Goal: Obtain resource: Download file/media

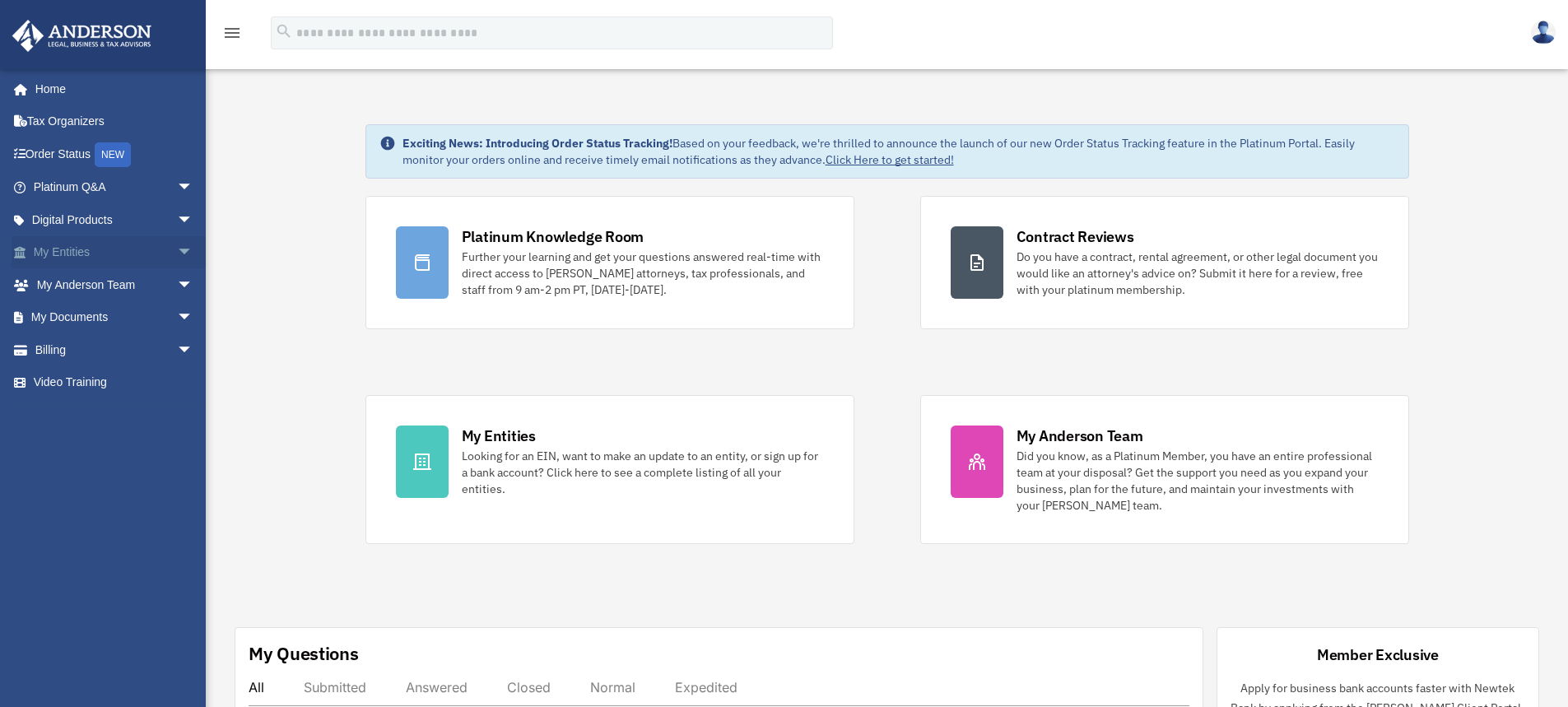
click at [77, 254] on link "My Entities arrow_drop_down" at bounding box center [115, 253] width 207 height 33
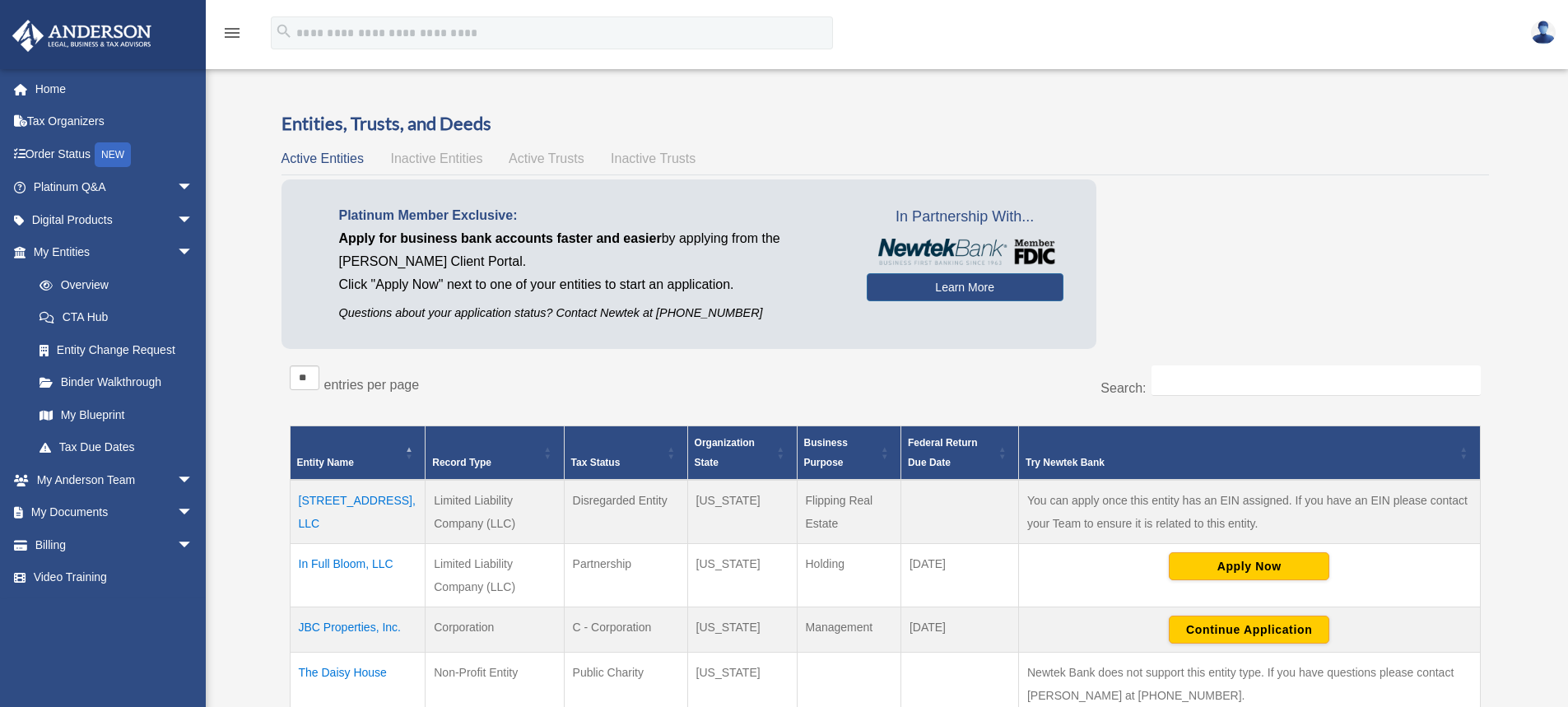
click at [356, 495] on td "6719 53rd Street, LLC" at bounding box center [357, 511] width 136 height 64
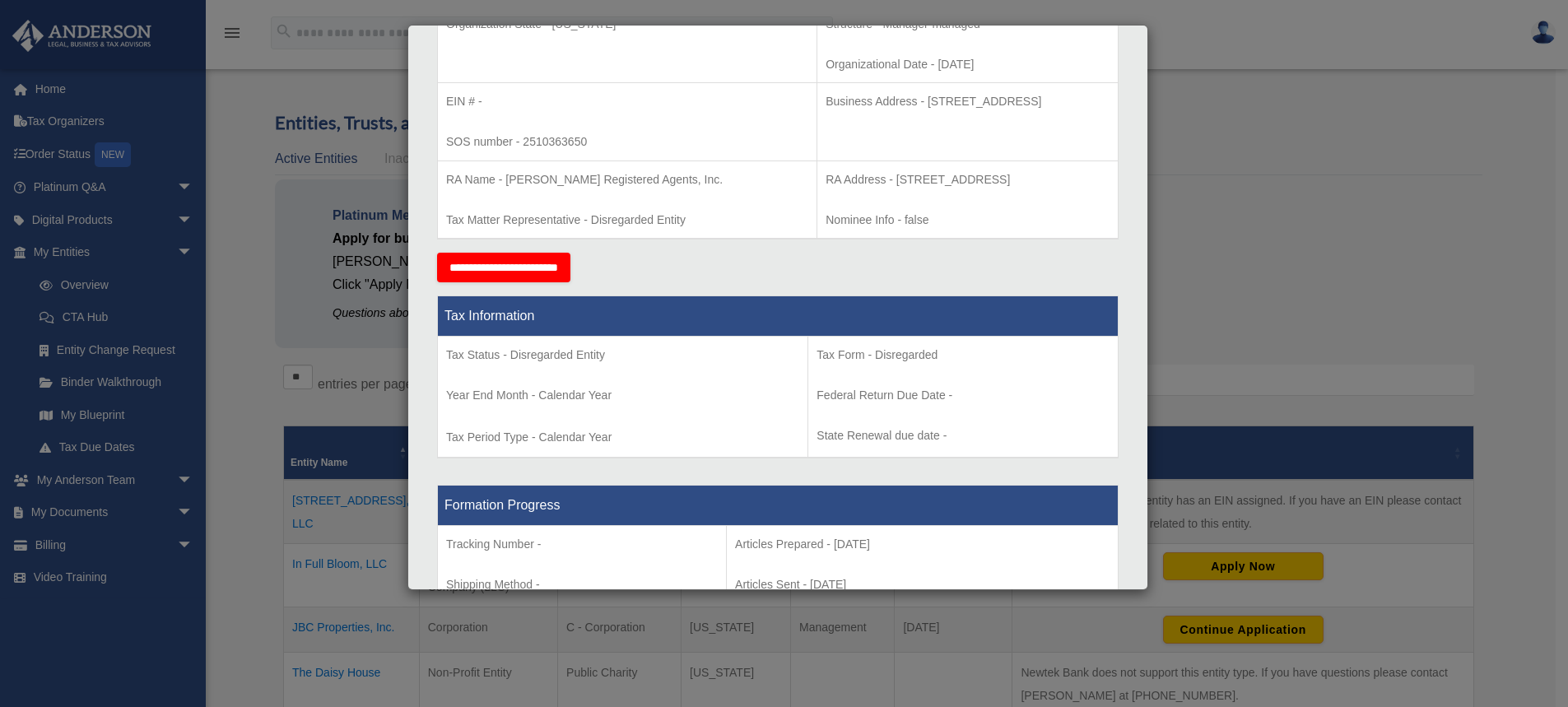
scroll to position [66, 0]
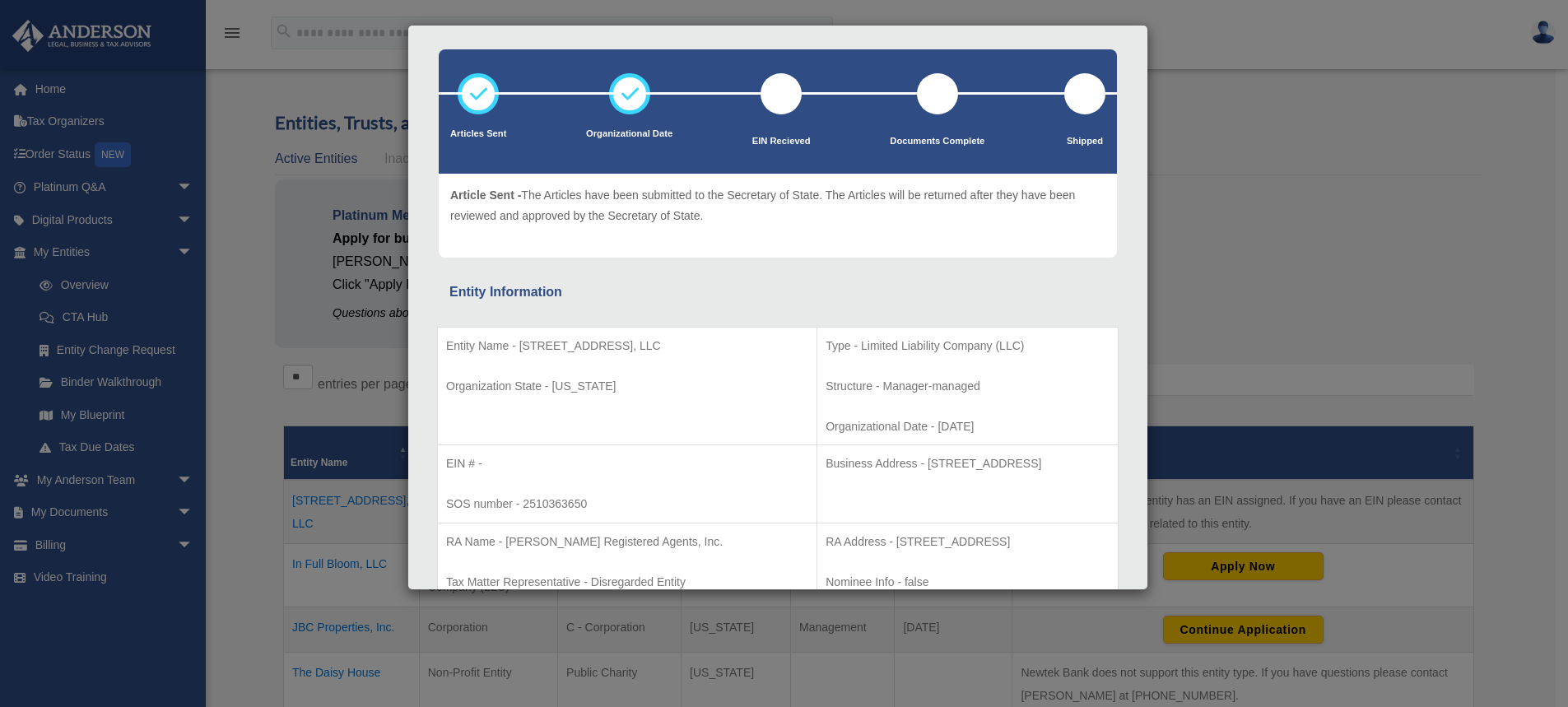
click at [1284, 131] on div "Details × Articles Sent Organizational Date" at bounding box center [784, 353] width 1568 height 707
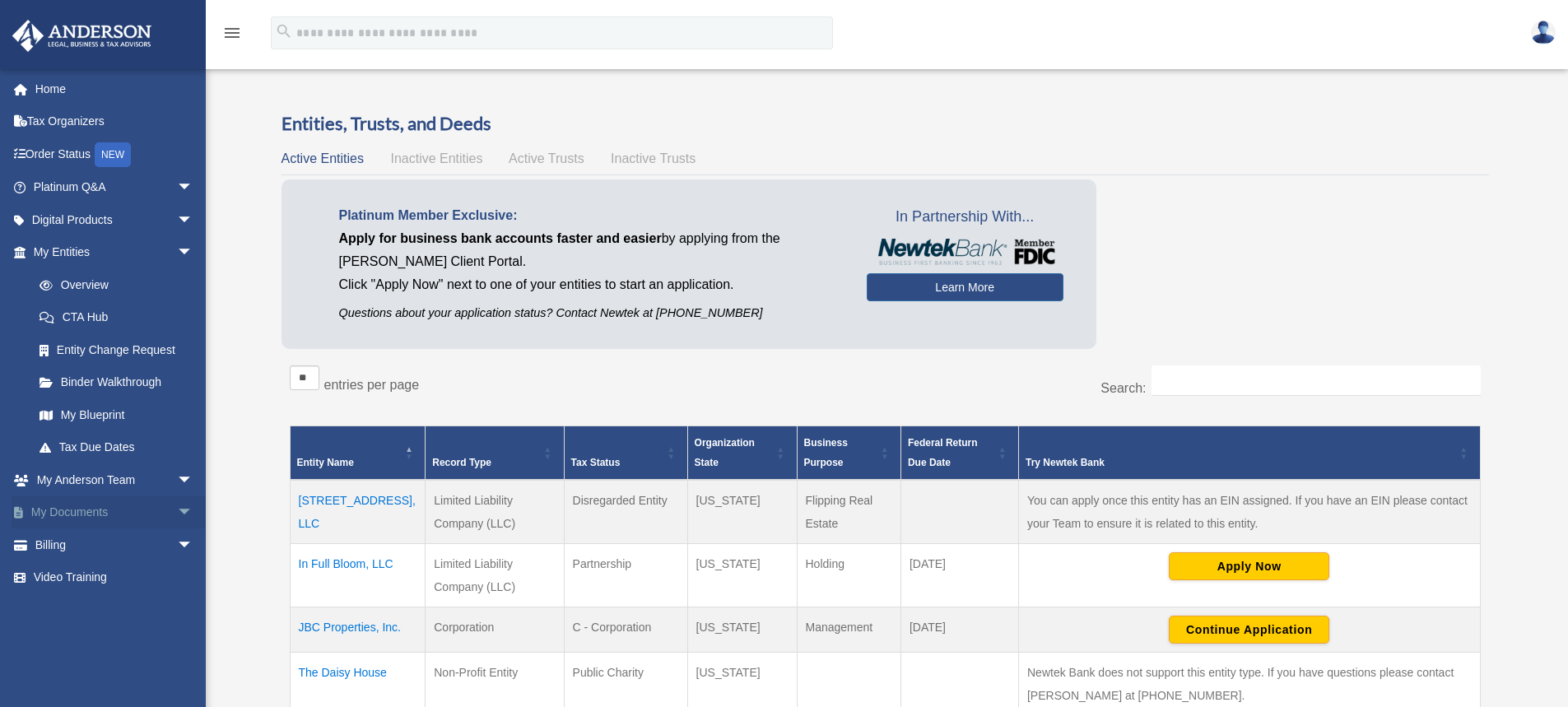
click at [66, 511] on link "My Documents arrow_drop_down" at bounding box center [115, 513] width 207 height 33
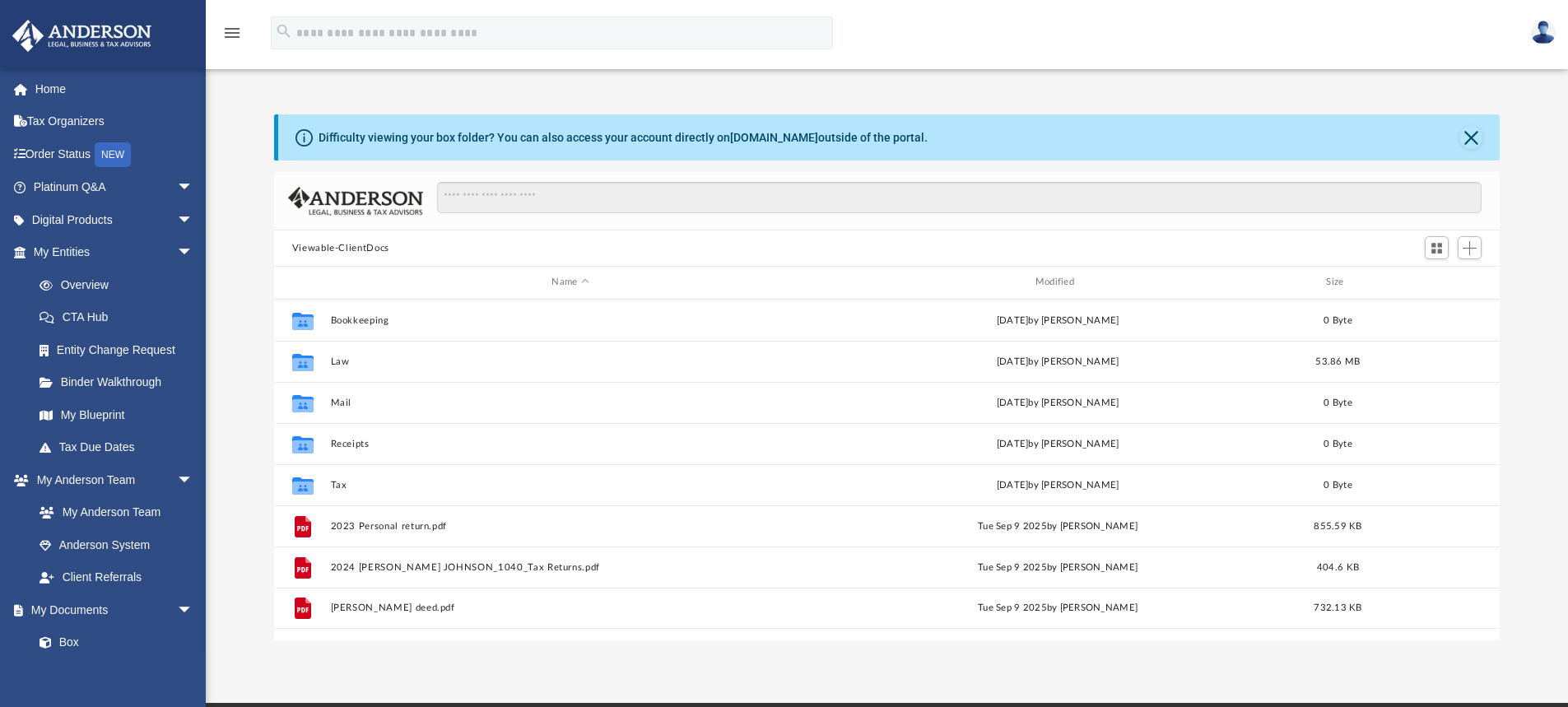
scroll to position [362, 1213]
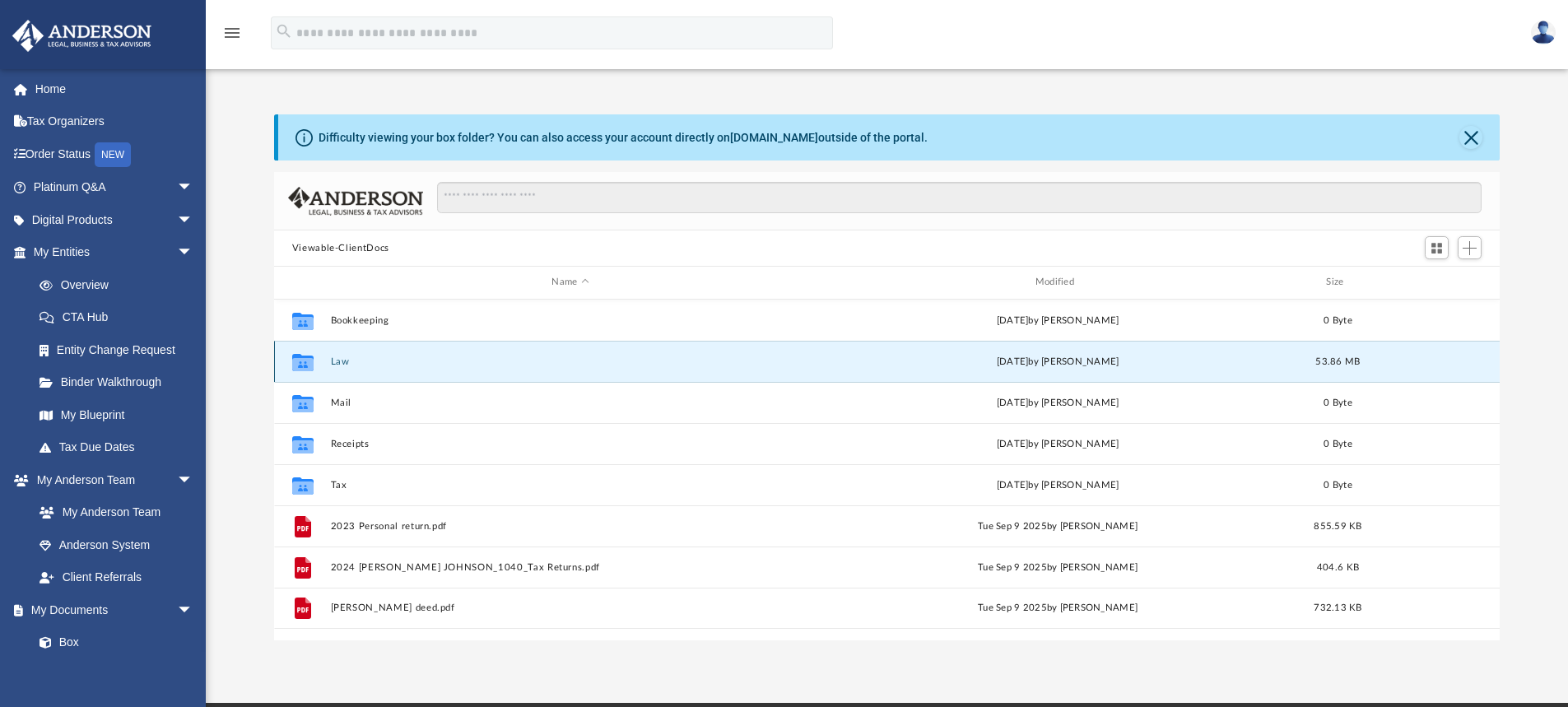
click at [344, 366] on button "Law" at bounding box center [570, 361] width 480 height 11
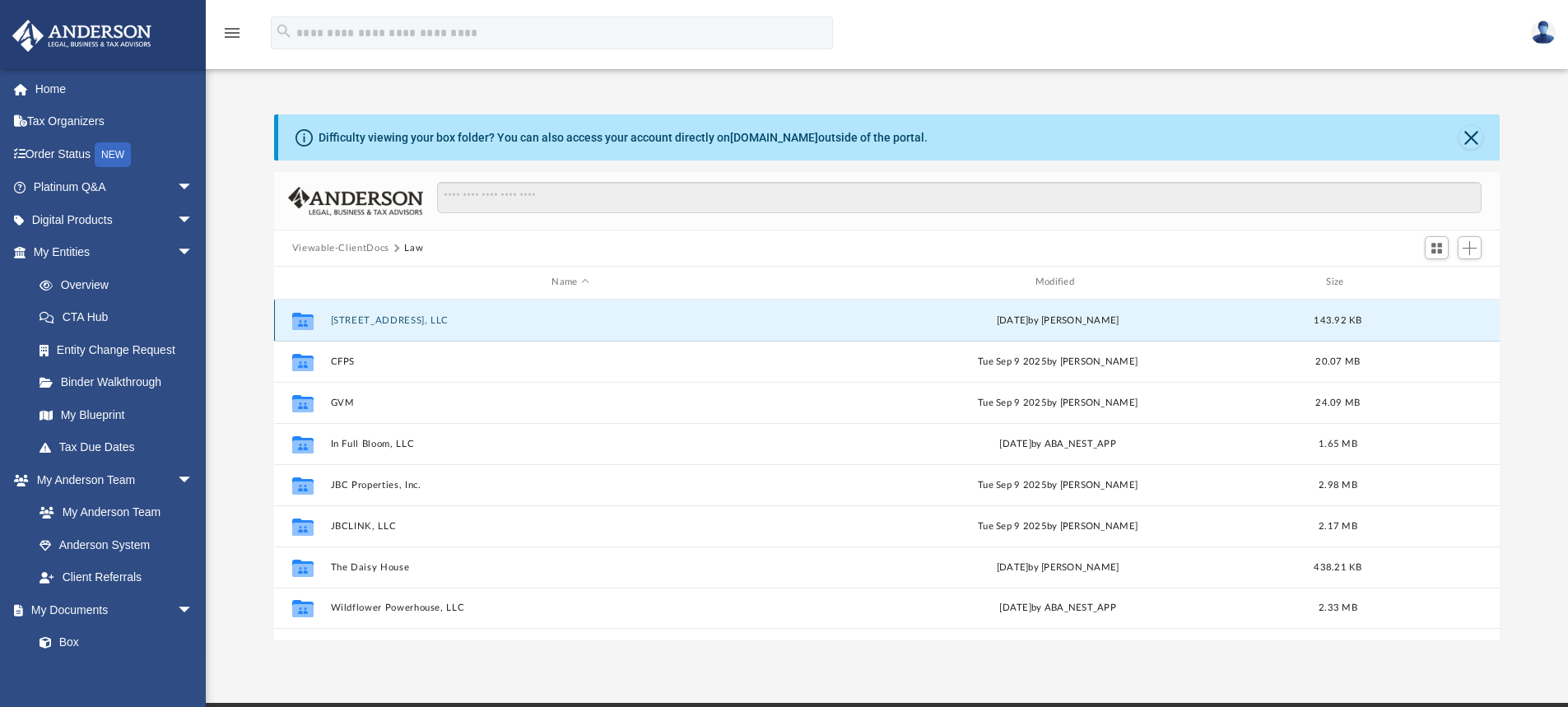
click at [385, 321] on button "6719 53rd Street, LLC" at bounding box center [570, 321] width 480 height 11
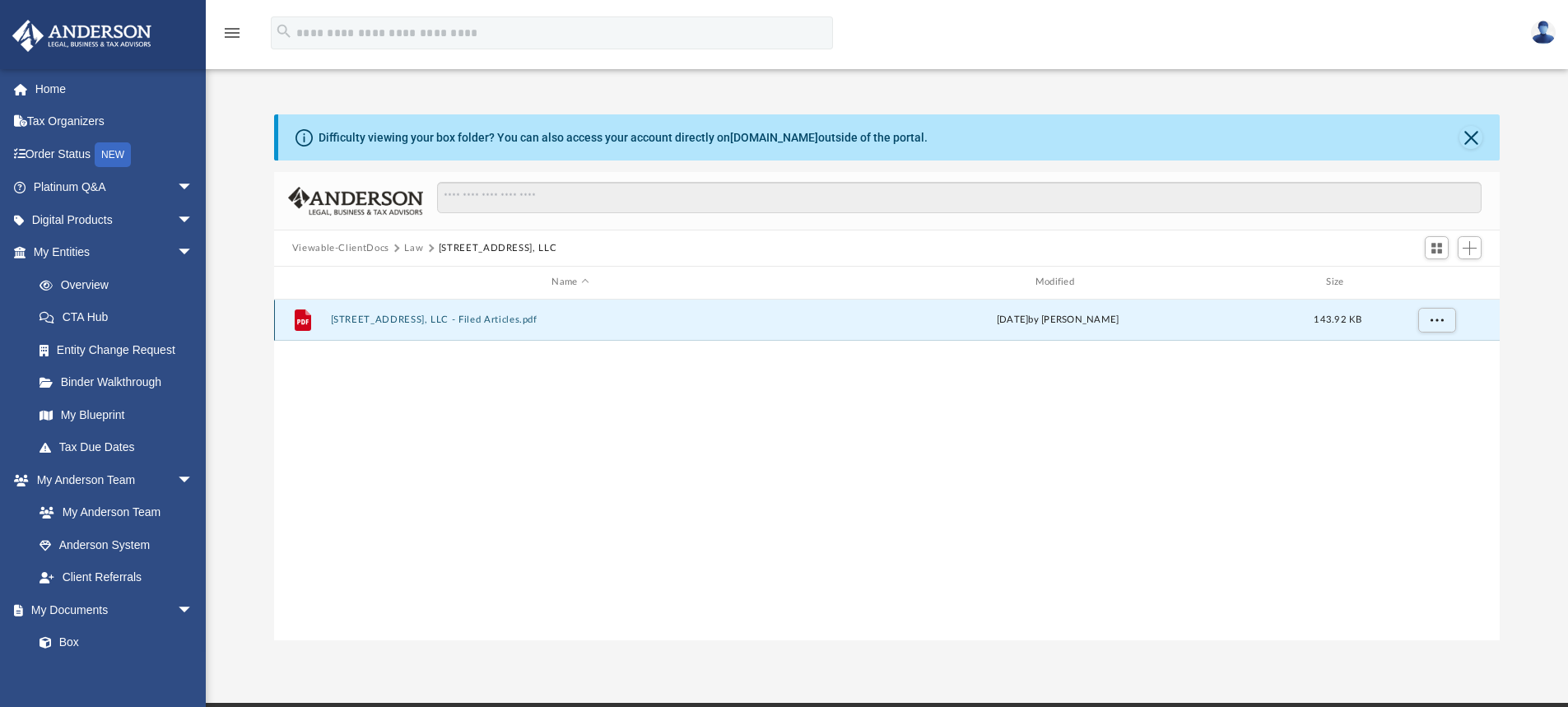
click at [385, 321] on button "6719 53rd Street, LLC - Filed Articles.pdf" at bounding box center [570, 320] width 480 height 11
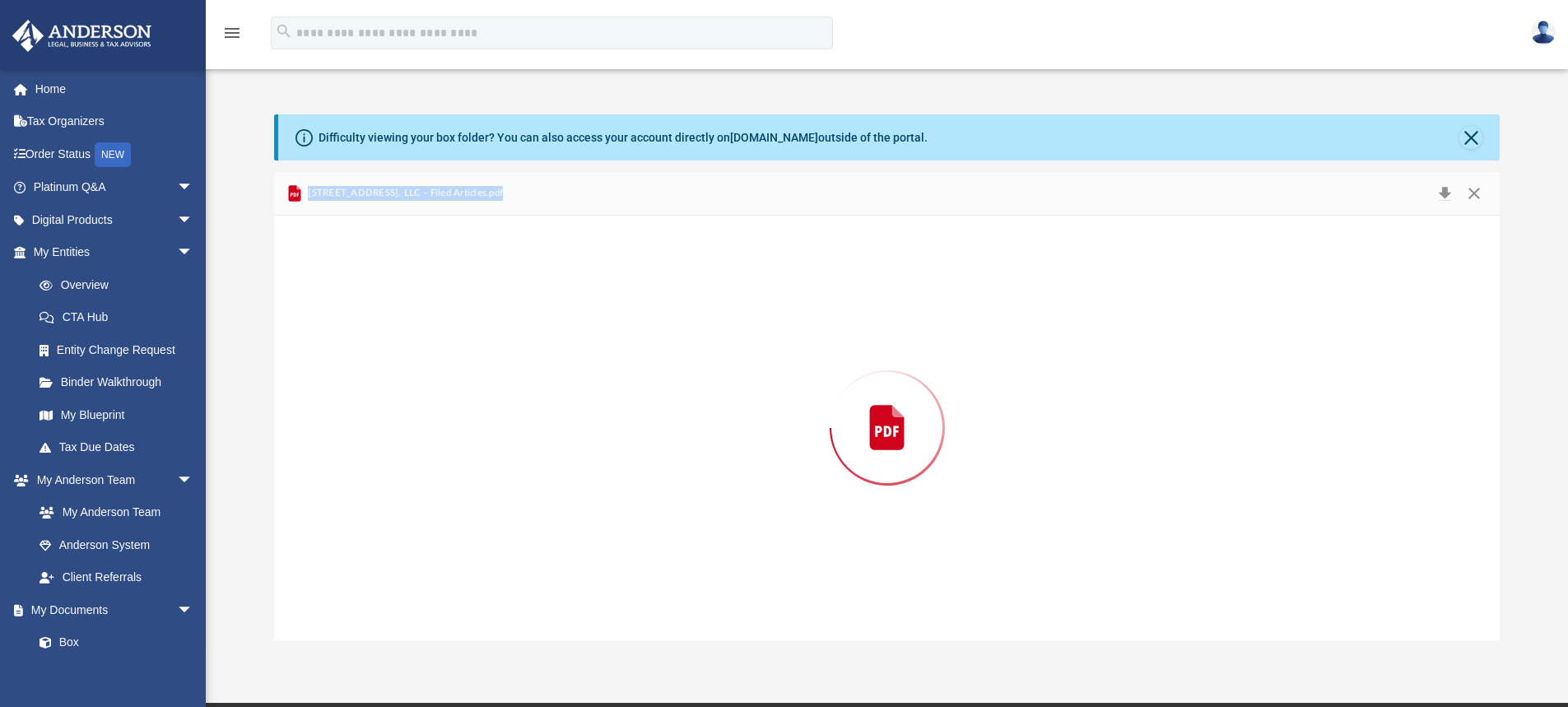
click at [385, 321] on div "Preview" at bounding box center [887, 428] width 1227 height 425
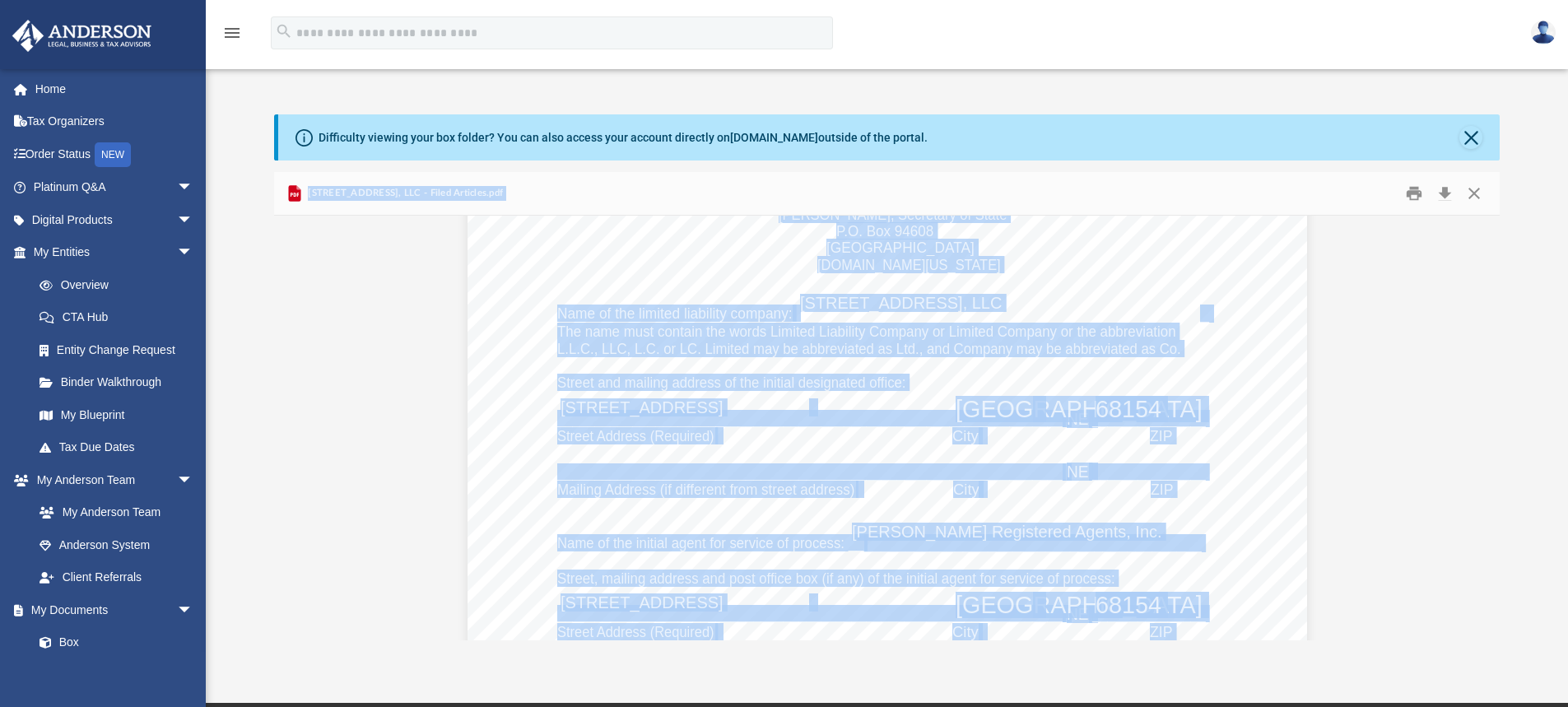
scroll to position [0, 0]
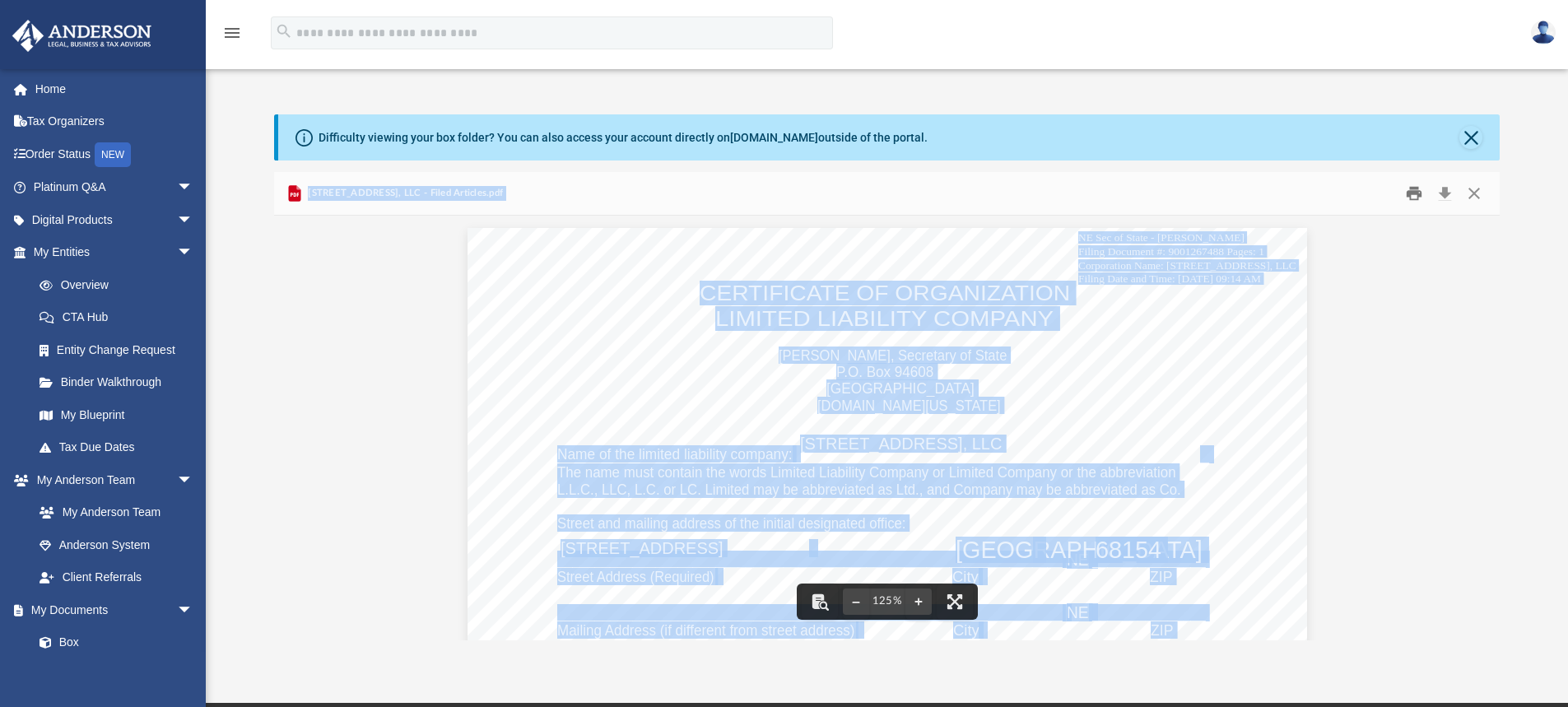
click at [1416, 195] on button "Print" at bounding box center [1414, 193] width 33 height 26
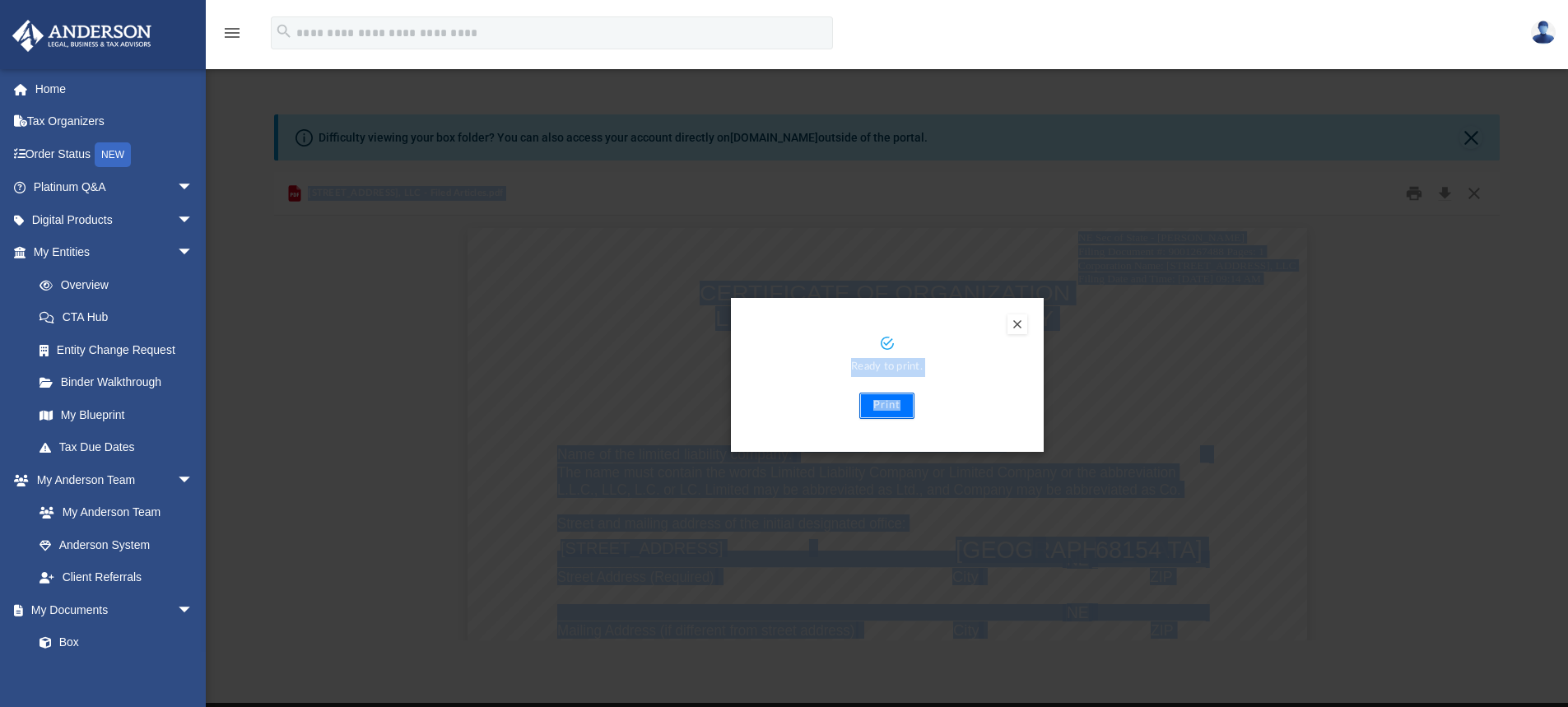
click at [884, 401] on button "Print" at bounding box center [887, 406] width 55 height 27
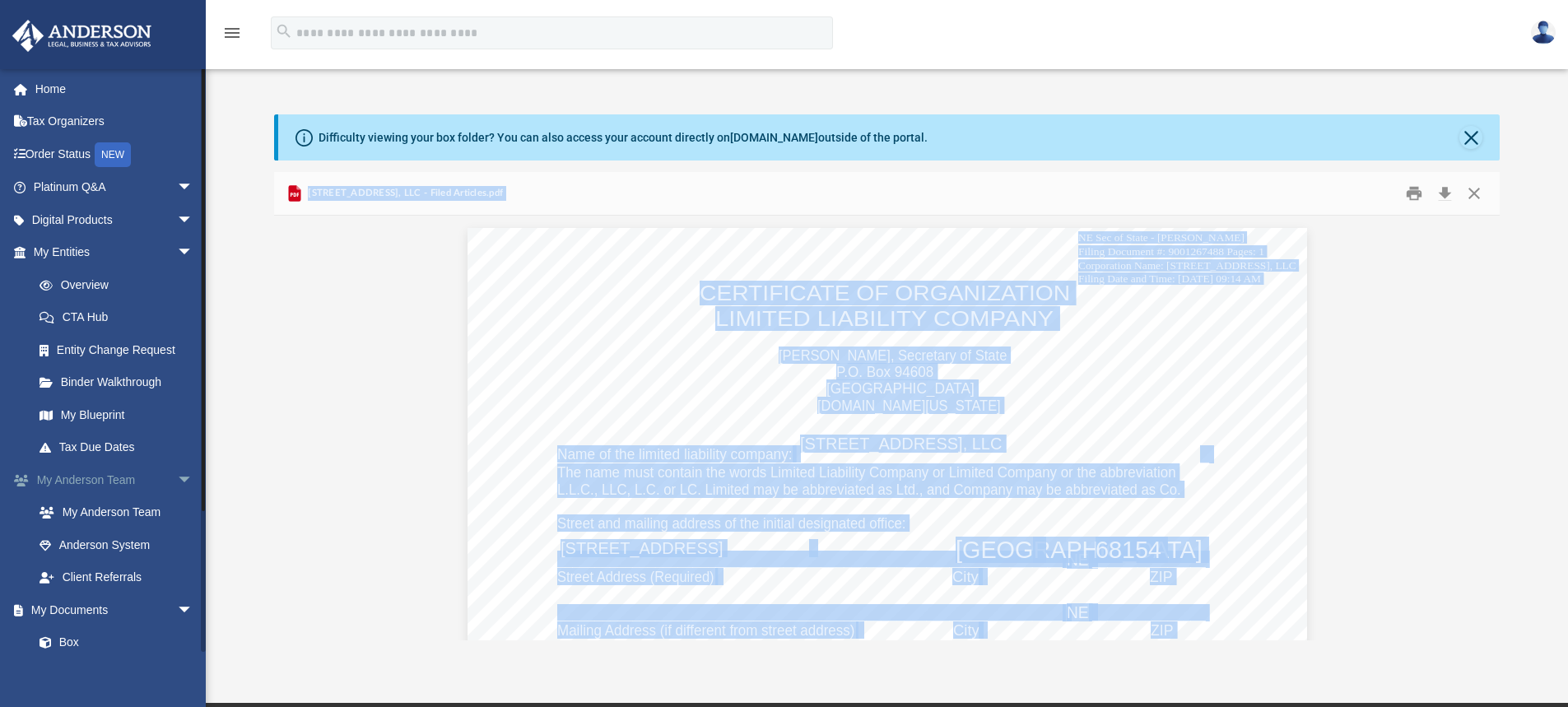
click at [177, 472] on span "arrow_drop_down" at bounding box center [194, 480] width 33 height 34
click at [87, 515] on link "My Documents arrow_drop_down" at bounding box center [115, 513] width 207 height 33
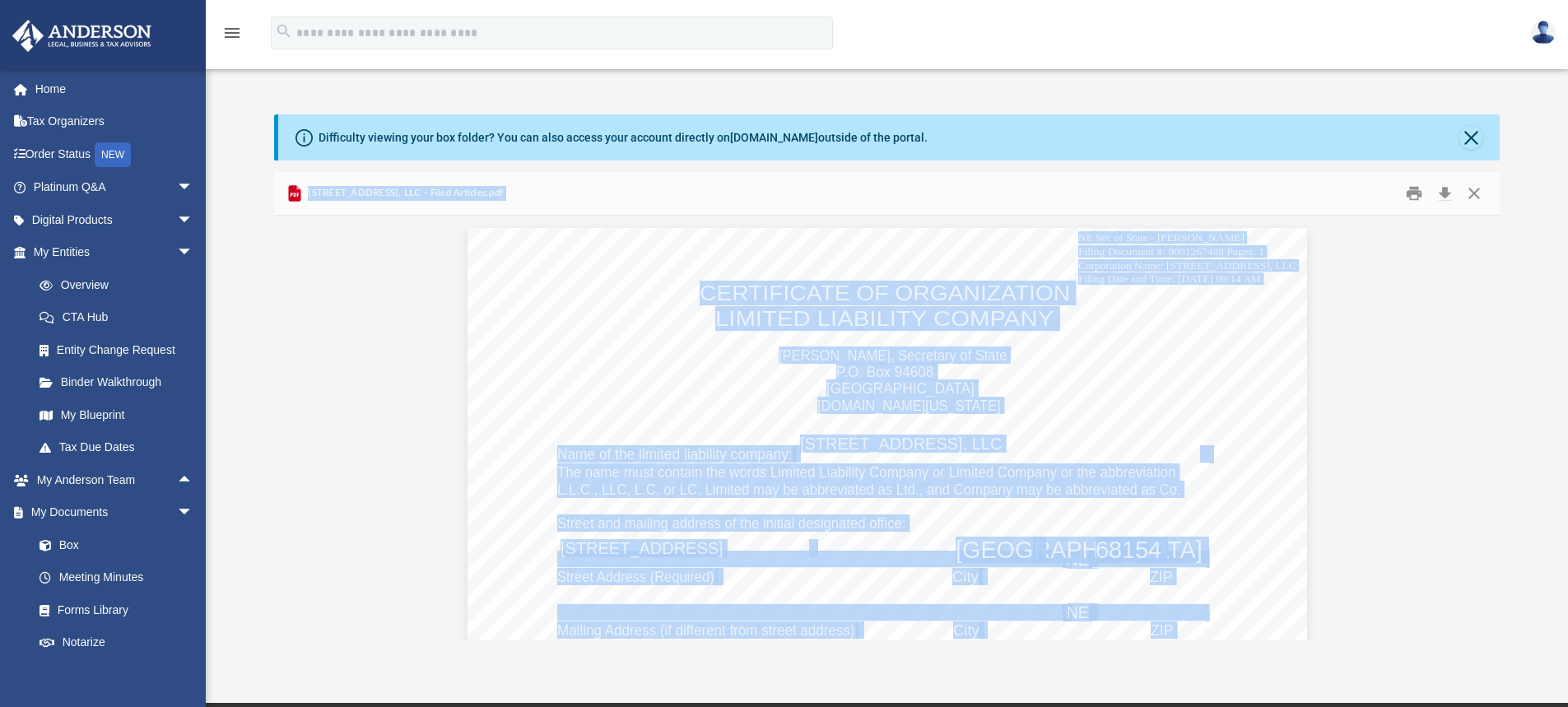
click at [232, 34] on icon "menu" at bounding box center [232, 33] width 20 height 20
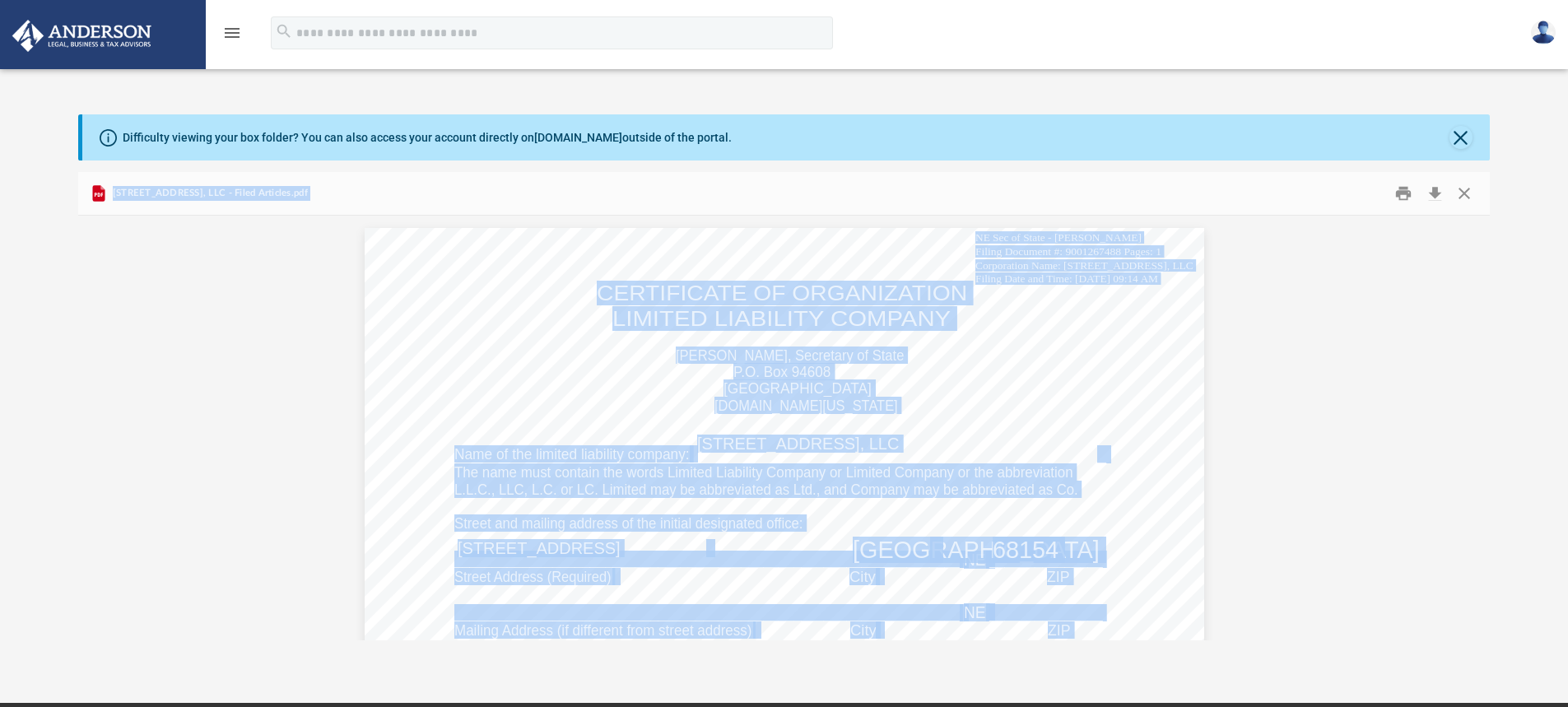
scroll to position [362, 1398]
click at [232, 34] on icon "menu" at bounding box center [232, 33] width 20 height 20
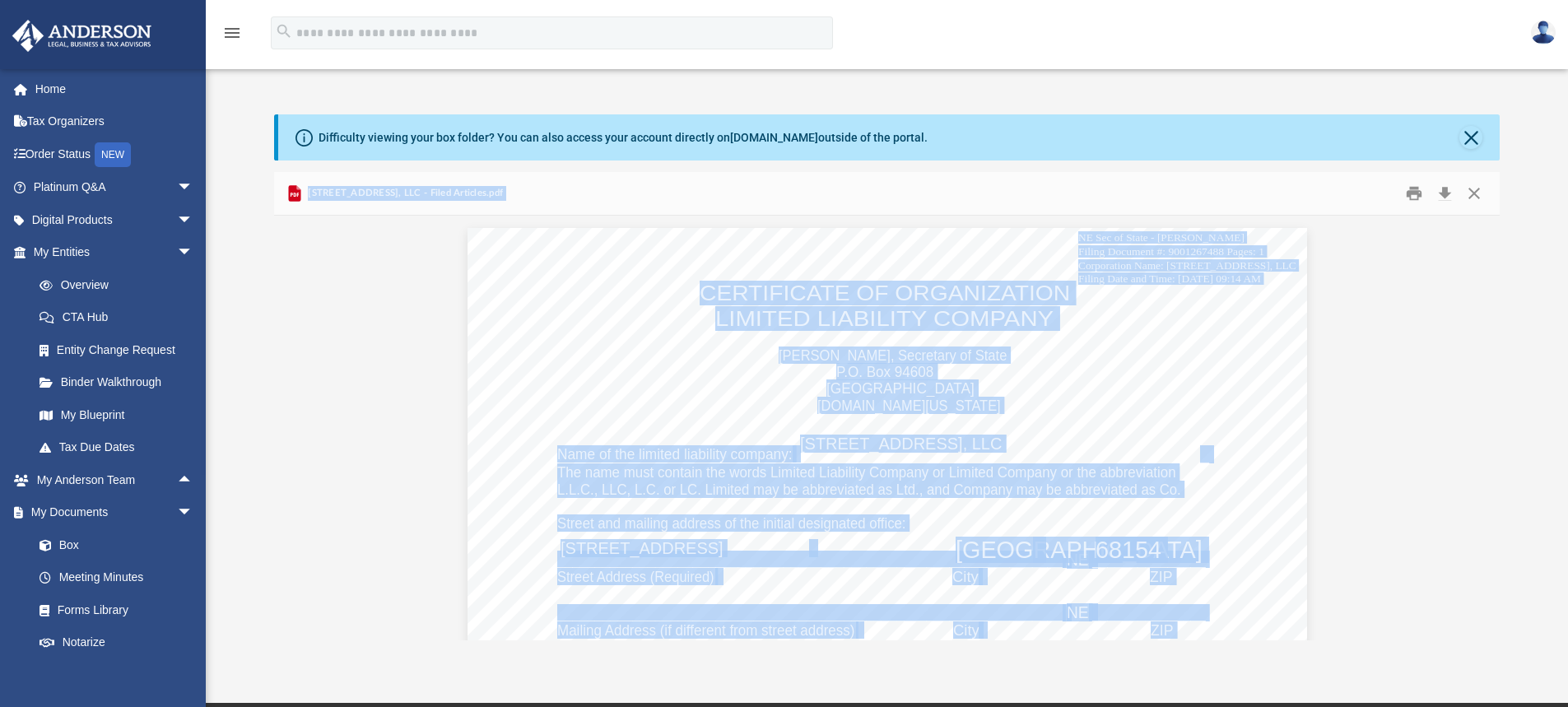
scroll to position [362, 1213]
click at [63, 154] on link "Order Status NEW" at bounding box center [115, 154] width 207 height 34
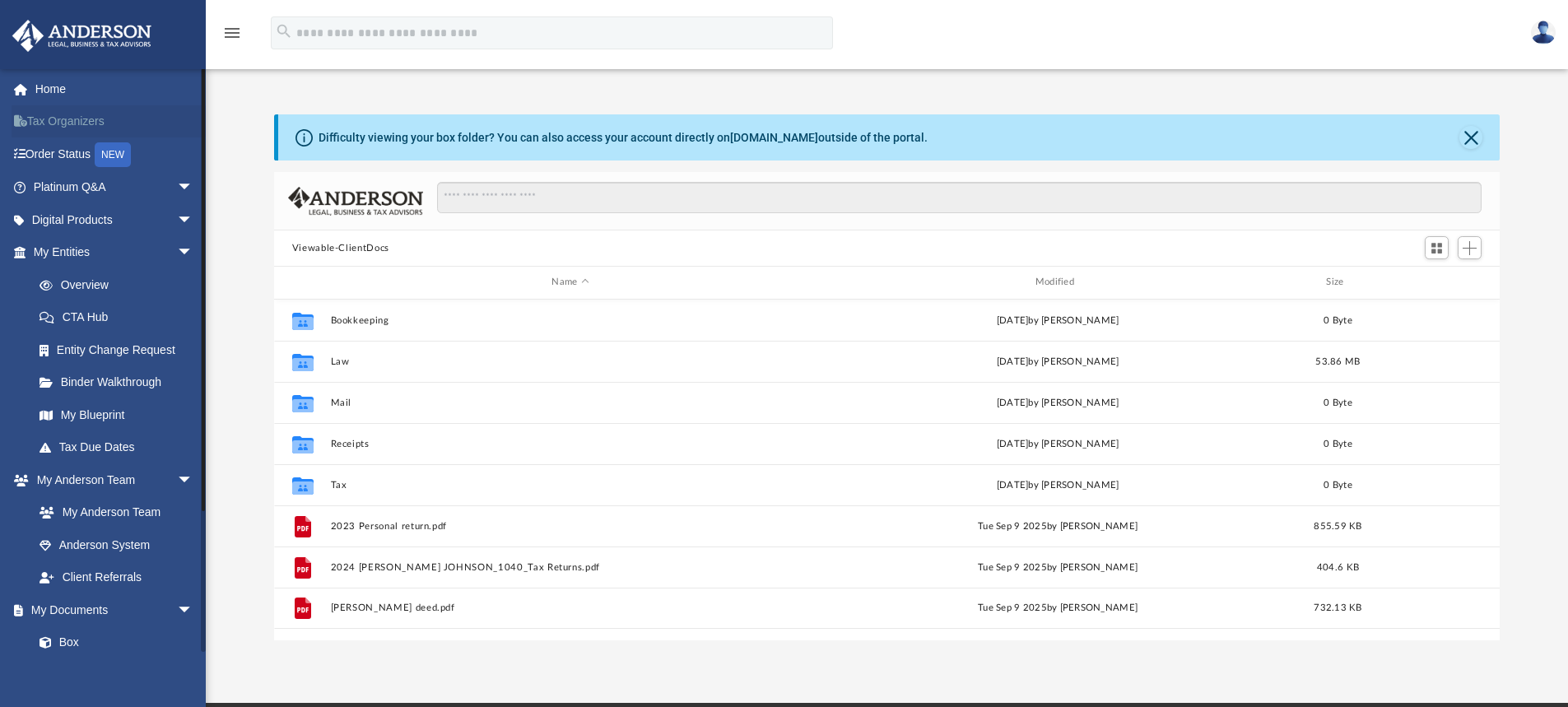
scroll to position [362, 1213]
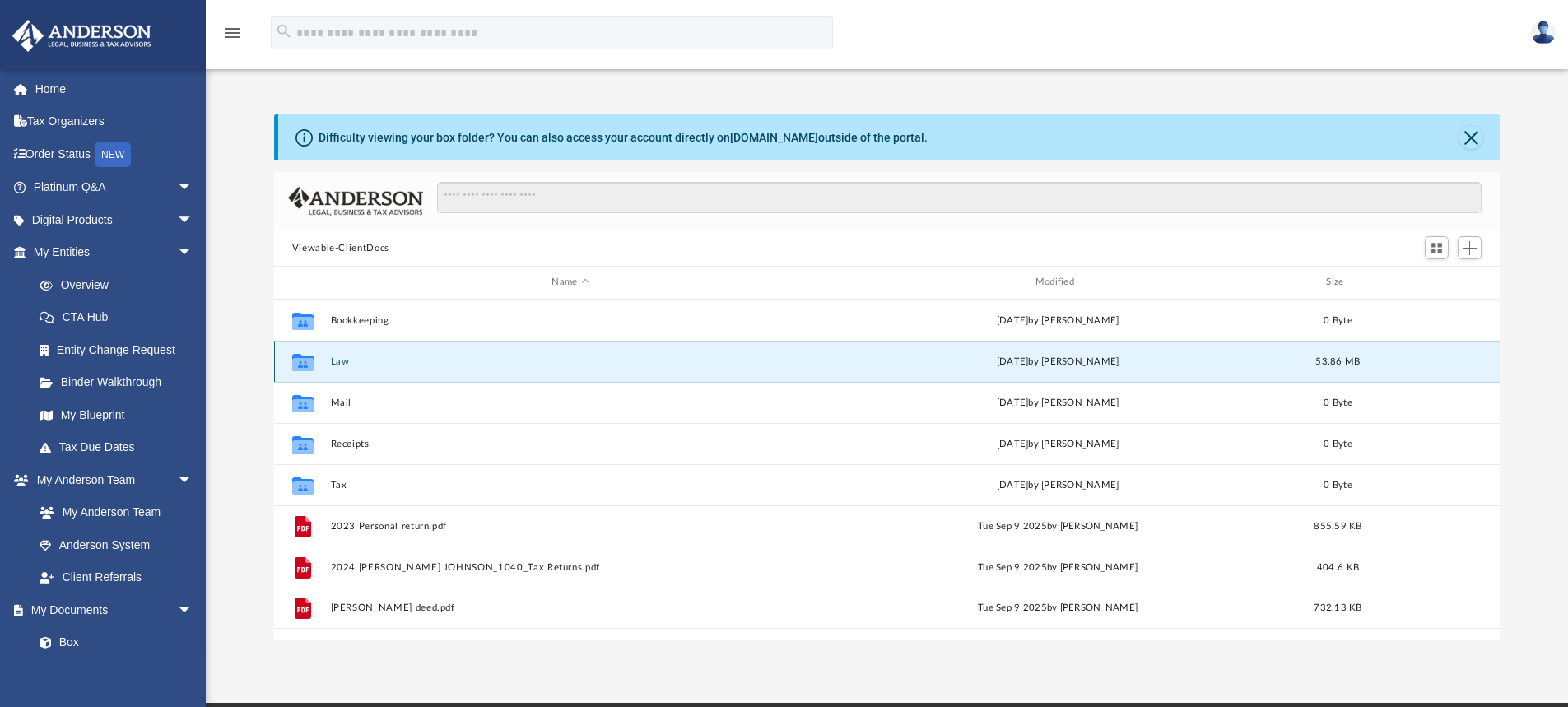
click at [346, 361] on button "Law" at bounding box center [570, 361] width 480 height 11
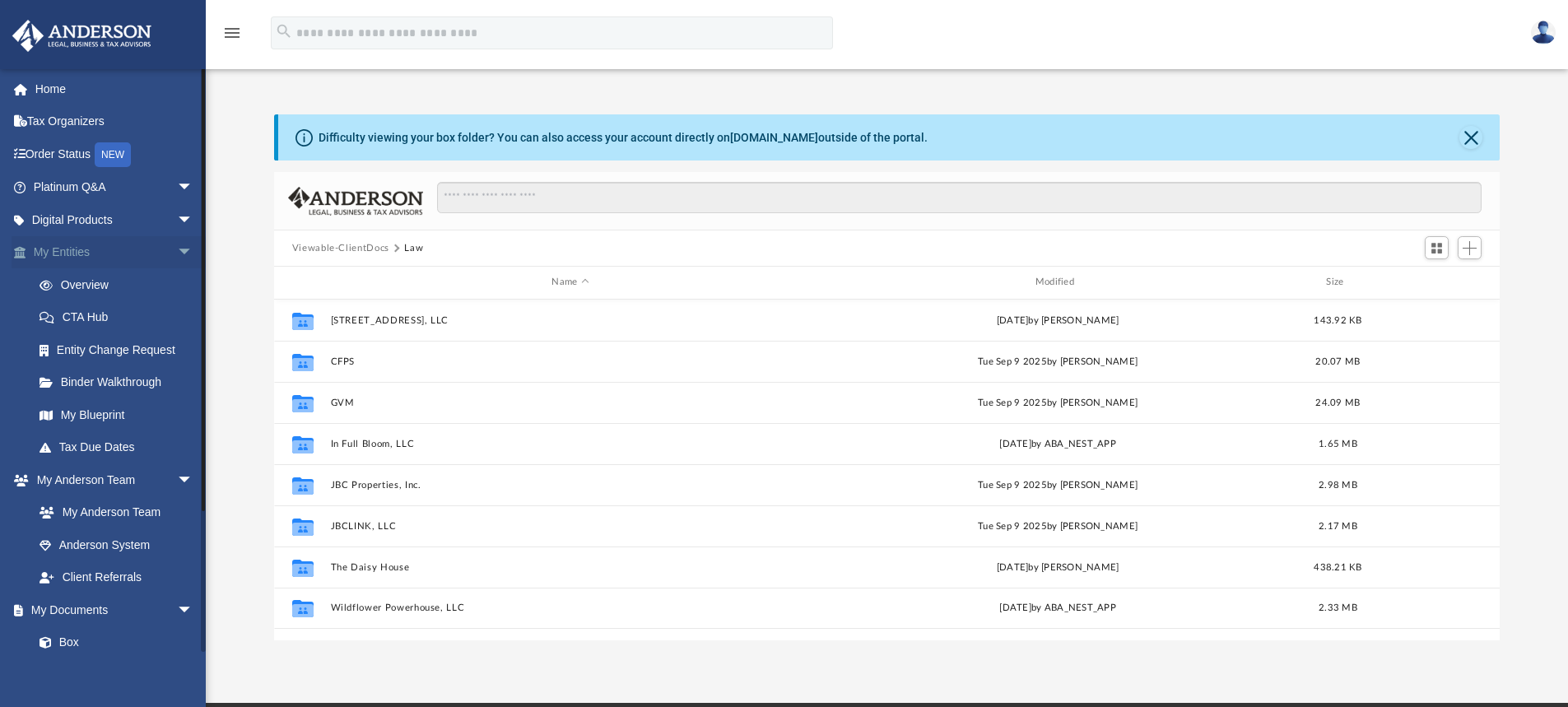
click at [70, 250] on link "My Entities arrow_drop_down" at bounding box center [115, 253] width 207 height 33
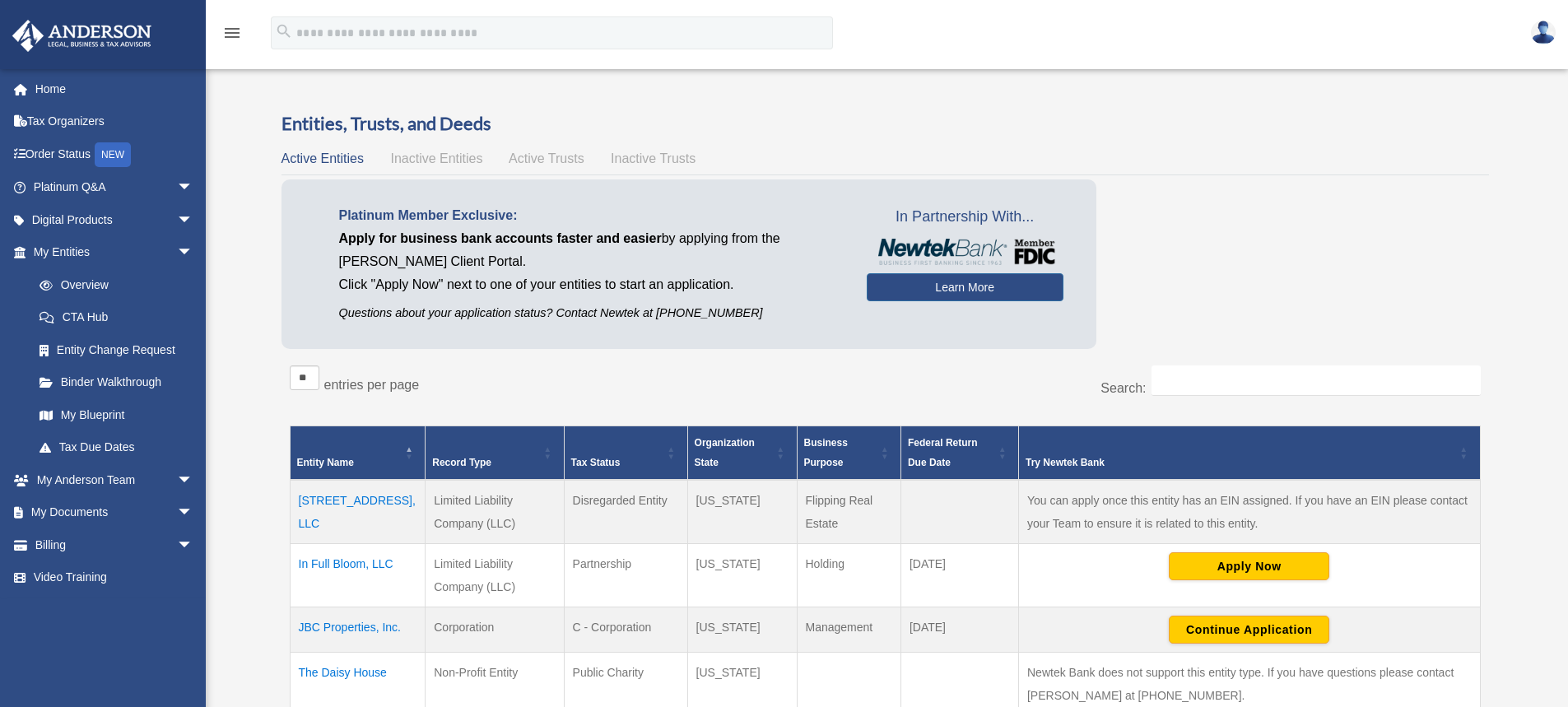
click at [358, 500] on td "[STREET_ADDRESS], LLC" at bounding box center [357, 511] width 136 height 64
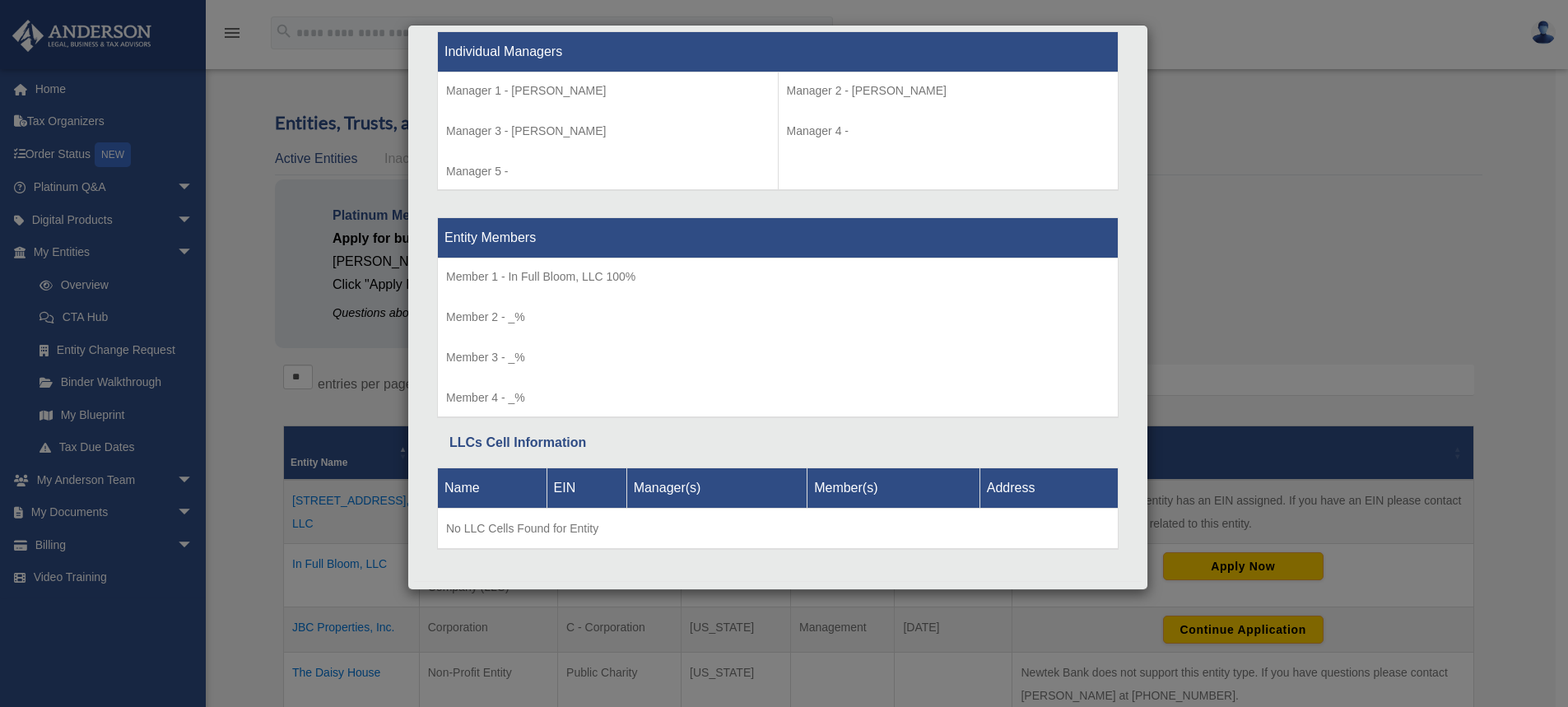
scroll to position [1573, 0]
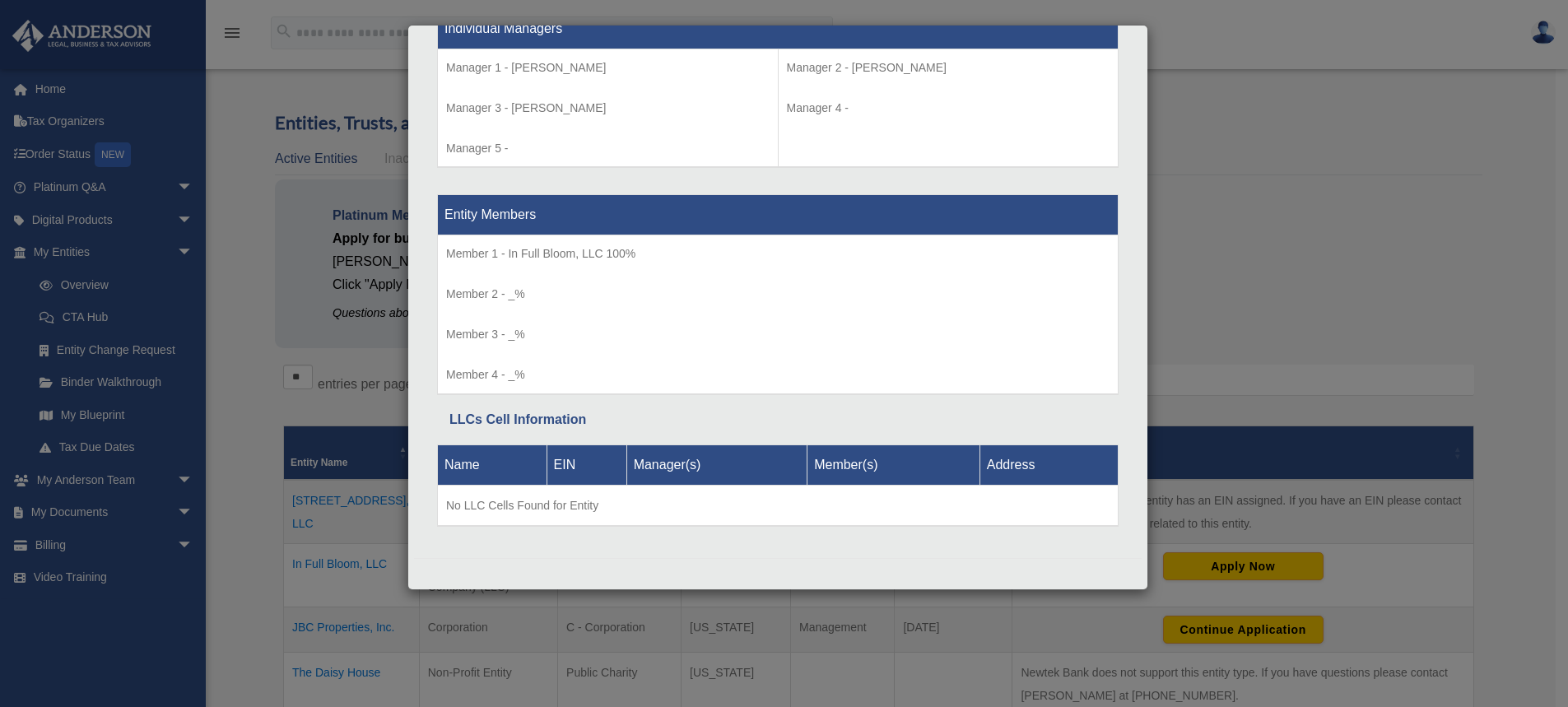
click at [1240, 150] on div "Details × Articles Sent Organizational Date" at bounding box center [784, 353] width 1568 height 707
